Goal: Task Accomplishment & Management: Manage account settings

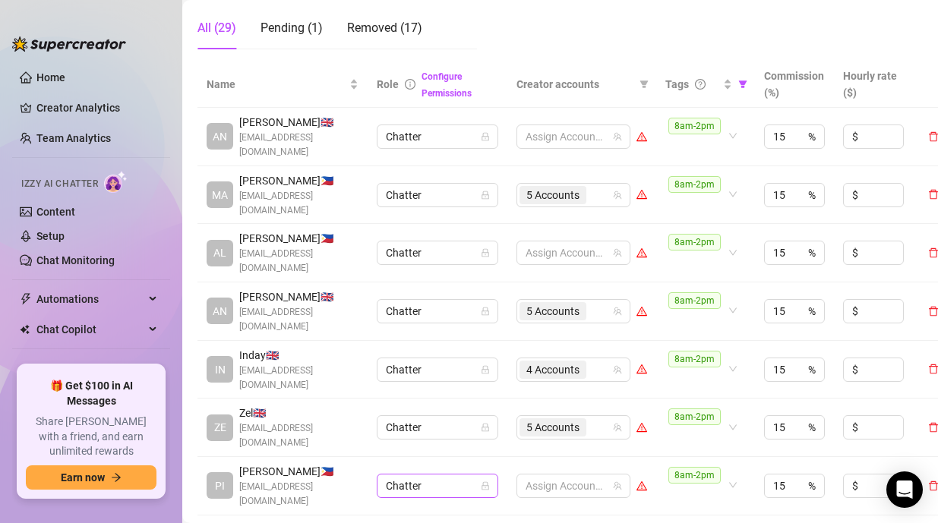
scroll to position [304, 0]
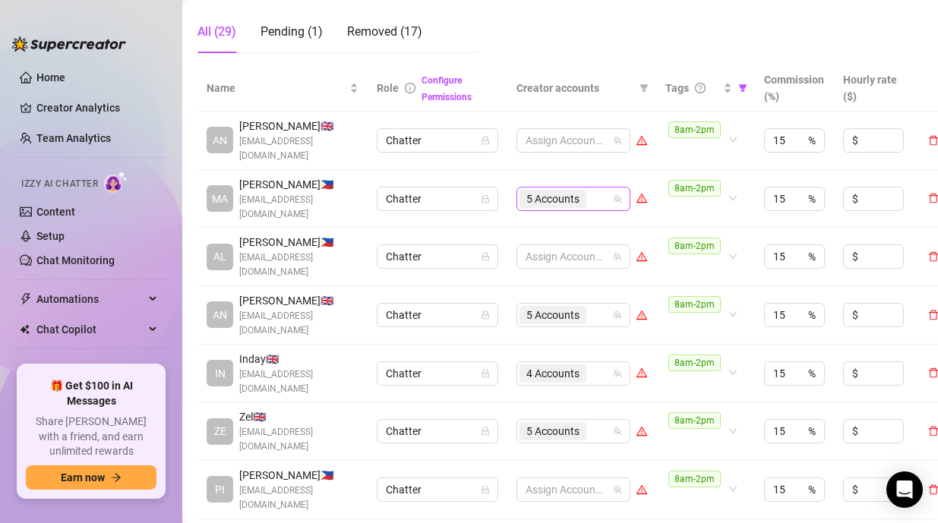
click at [591, 193] on input "search" at bounding box center [590, 199] width 3 height 18
click at [603, 193] on div "5 Accounts" at bounding box center [565, 198] width 92 height 21
click at [577, 191] on span "5 Accounts" at bounding box center [552, 199] width 53 height 17
click at [576, 194] on span "5 Accounts" at bounding box center [552, 199] width 53 height 17
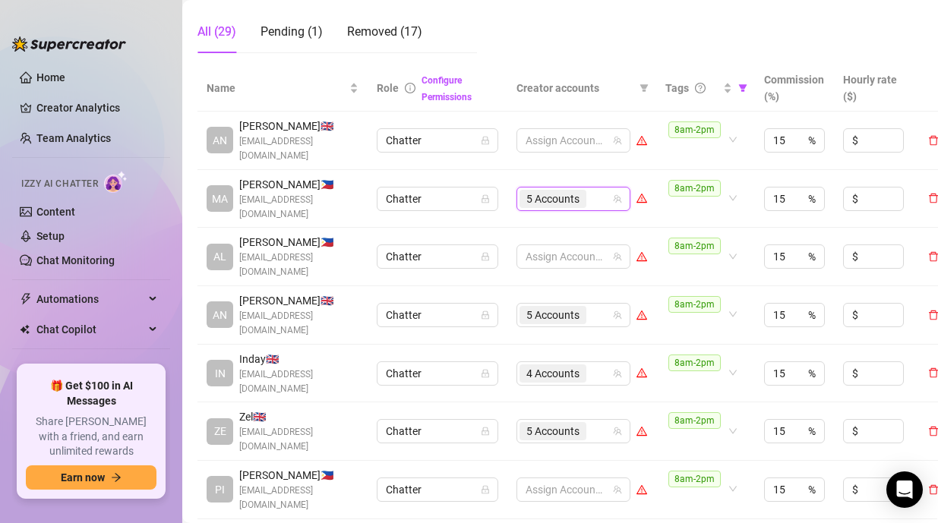
click at [572, 191] on span "5 Accounts" at bounding box center [552, 199] width 53 height 17
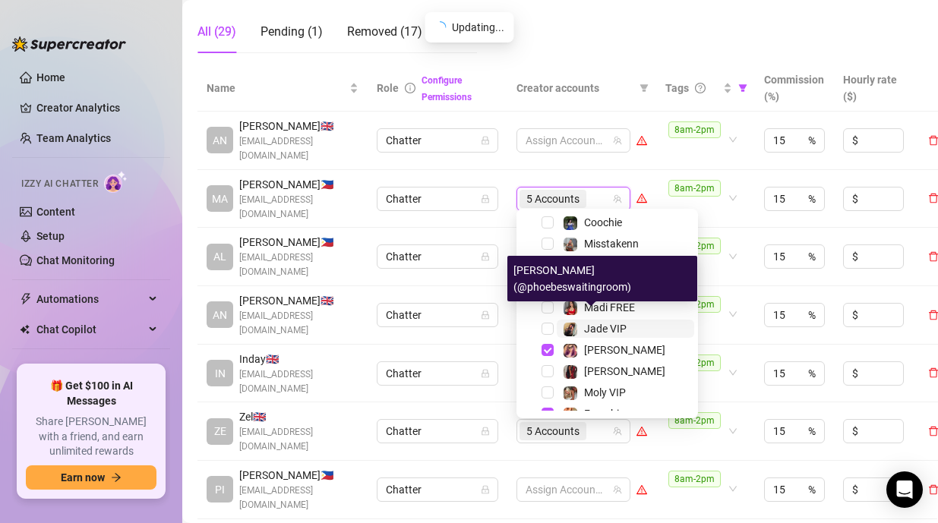
scroll to position [249, 0]
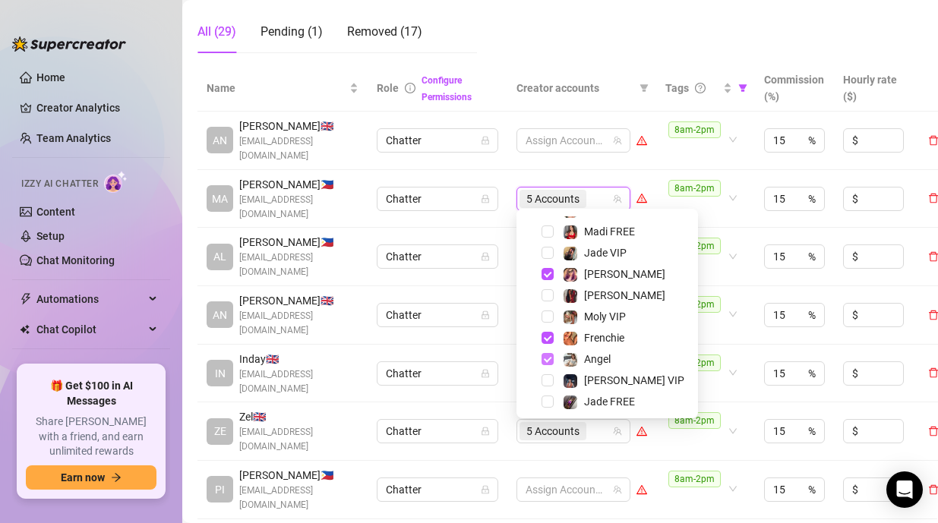
click at [549, 355] on span "Select tree node" at bounding box center [547, 359] width 12 height 12
click at [744, 267] on div "8am-2pm" at bounding box center [705, 256] width 80 height 43
